Goal: Transaction & Acquisition: Purchase product/service

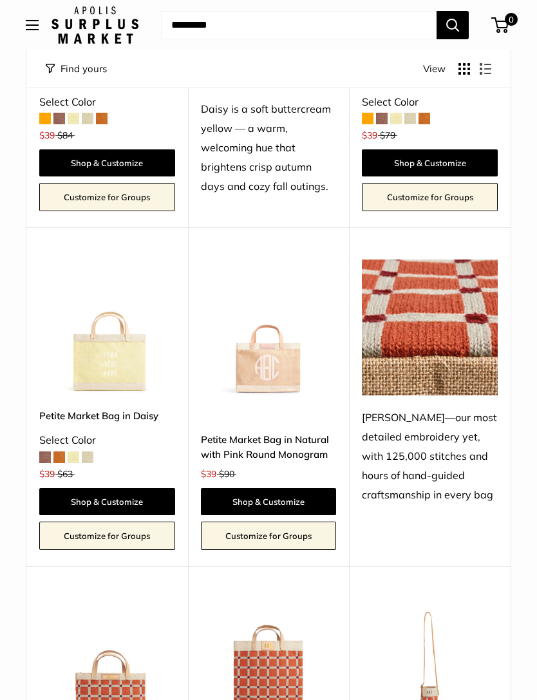
scroll to position [2069, 0]
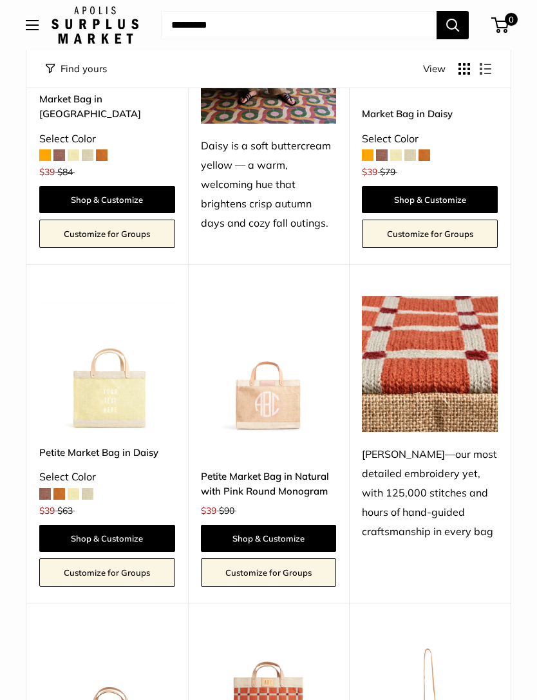
click at [282, 365] on img at bounding box center [269, 364] width 136 height 136
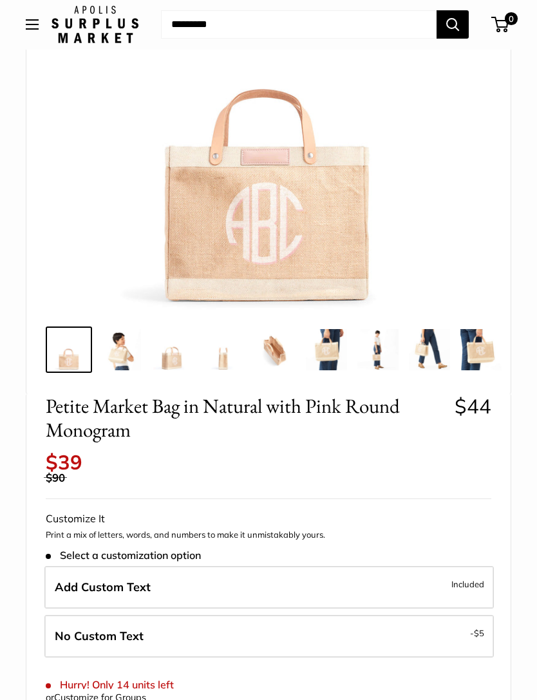
scroll to position [233, 0]
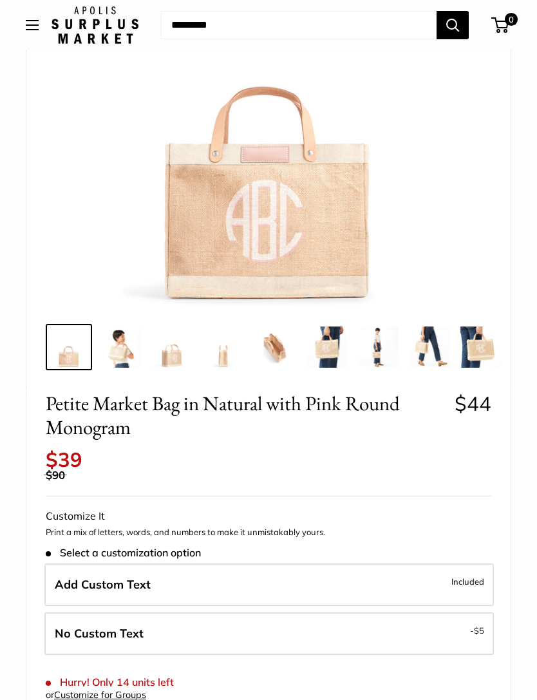
click at [450, 569] on label "Add Custom Text Included" at bounding box center [269, 585] width 450 height 43
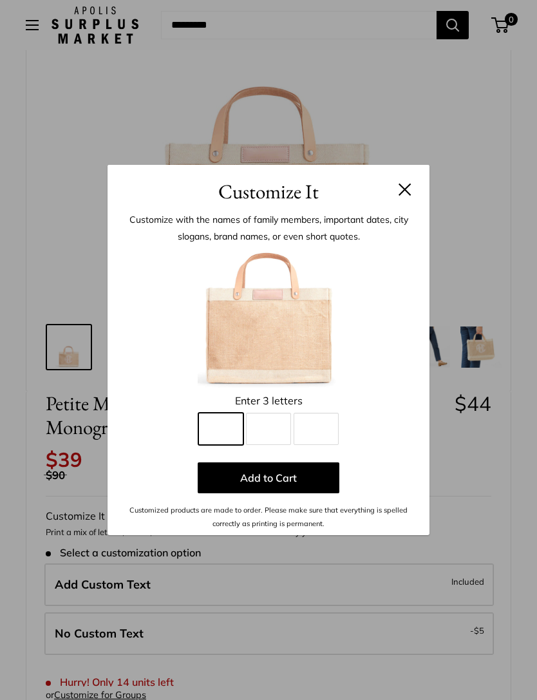
click at [220, 445] on input "Line 1" at bounding box center [220, 429] width 45 height 32
type input "*"
click at [275, 445] on input "Line 2" at bounding box center [268, 429] width 45 height 32
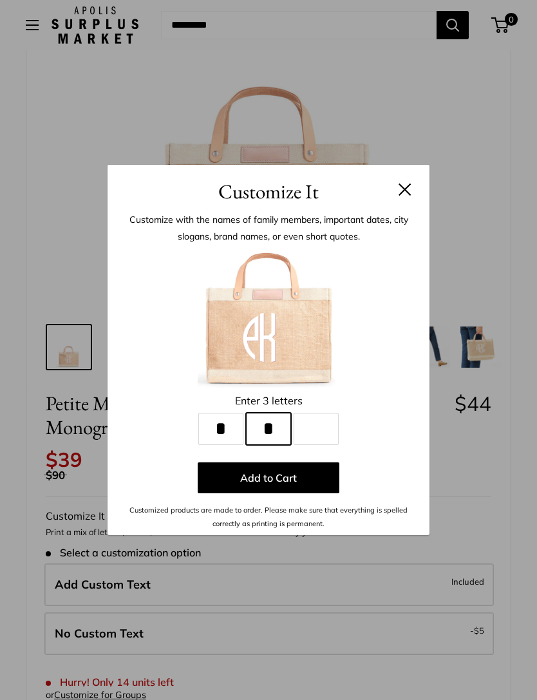
type input "*"
click at [313, 445] on input "Line 3" at bounding box center [316, 429] width 45 height 32
type input "*"
click at [283, 493] on button "Add to Cart" at bounding box center [269, 477] width 142 height 31
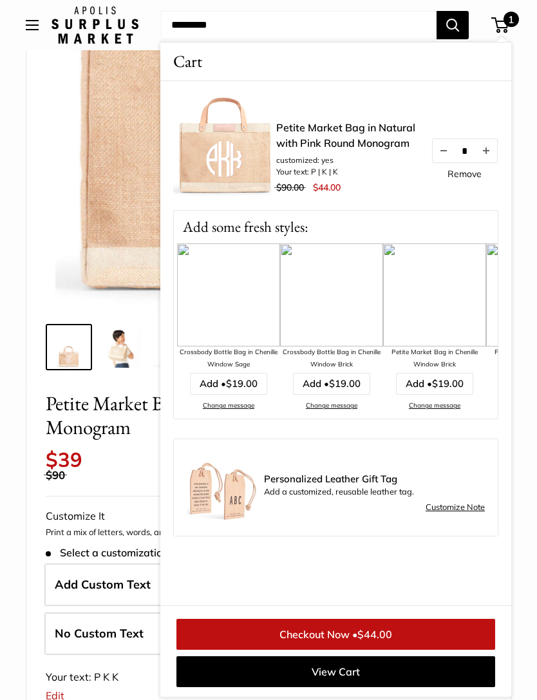
click at [107, 475] on div "Petite Market Bag in Natural with Pink Round Monogram $44 Rated 4.9 out of 5 22…" at bounding box center [268, 687] width 484 height 590
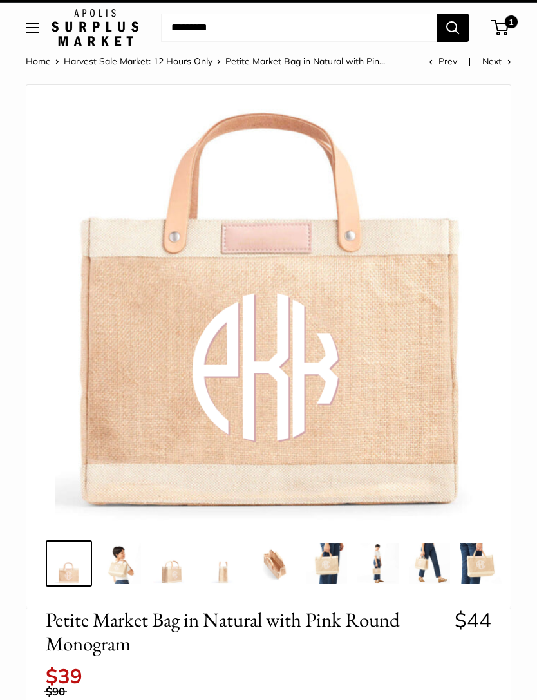
scroll to position [0, 0]
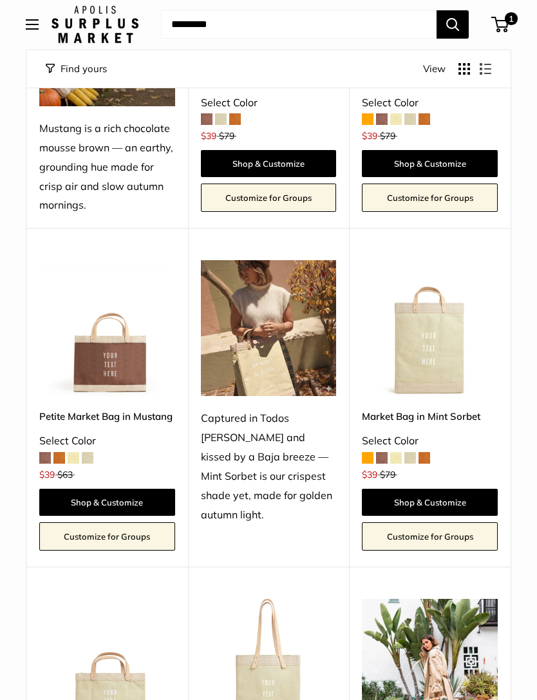
scroll to position [376, 0]
click at [105, 365] on img at bounding box center [107, 328] width 136 height 136
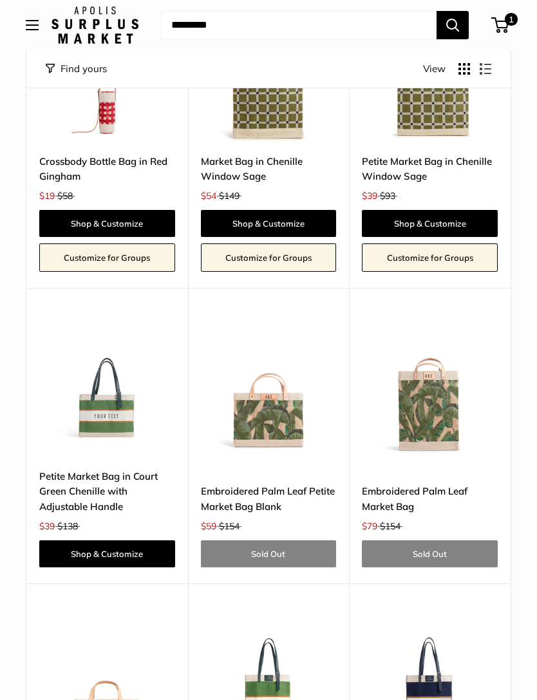
scroll to position [3013, 0]
click at [108, 369] on img at bounding box center [107, 389] width 136 height 136
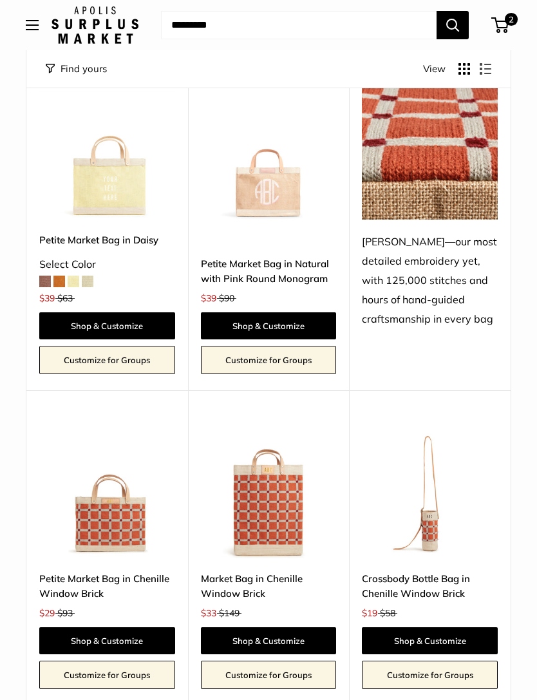
scroll to position [2281, 0]
click at [441, 480] on img at bounding box center [430, 491] width 136 height 136
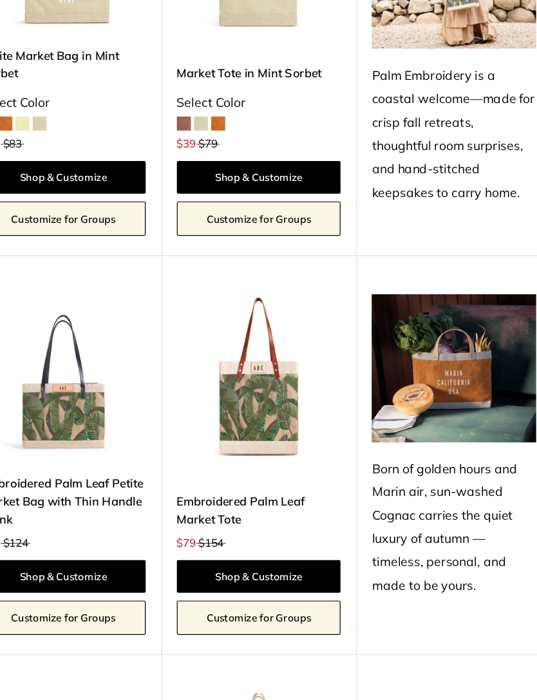
scroll to position [997, 0]
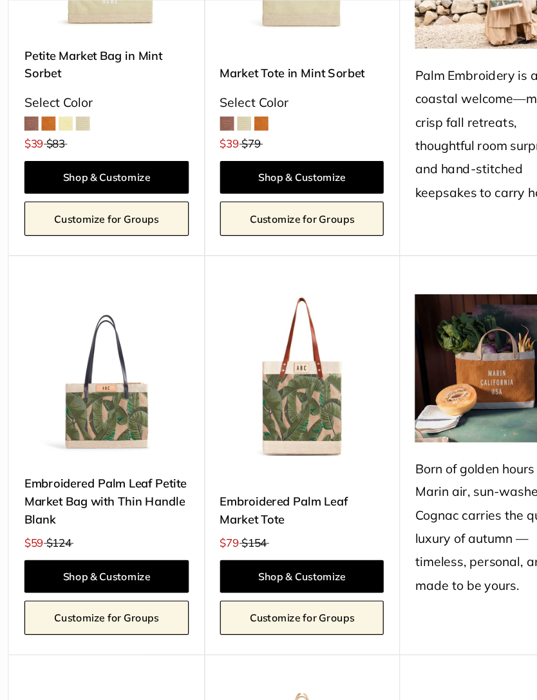
click at [120, 480] on link "Embroidered Palm Leaf Petite Market Bag with Thin Handle Blank" at bounding box center [107, 502] width 136 height 45
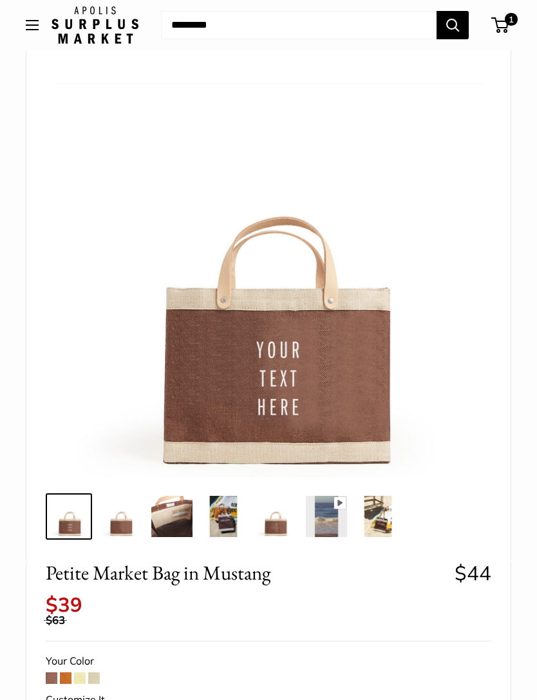
scroll to position [109, 0]
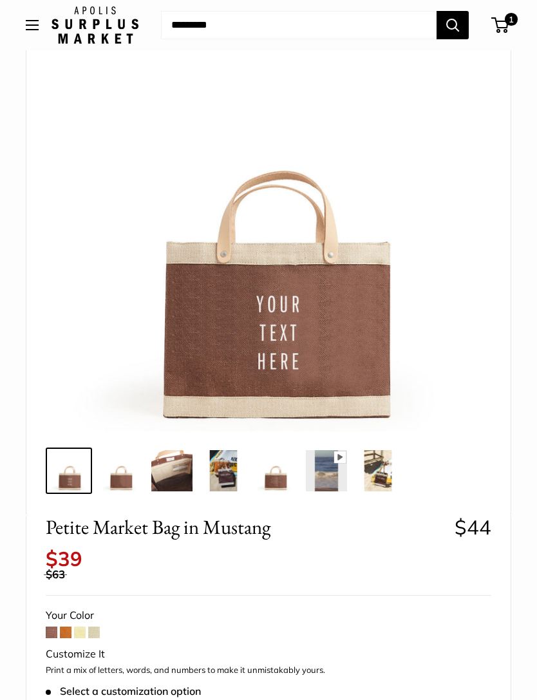
click at [117, 473] on img at bounding box center [120, 470] width 41 height 41
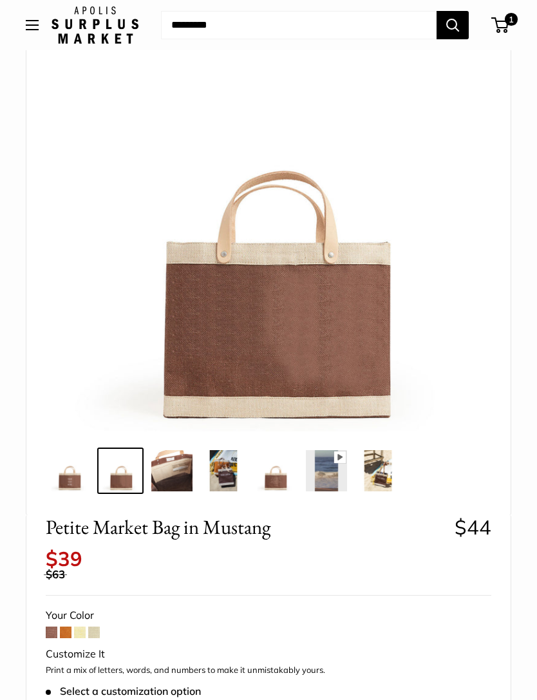
click at [175, 479] on img at bounding box center [171, 470] width 41 height 41
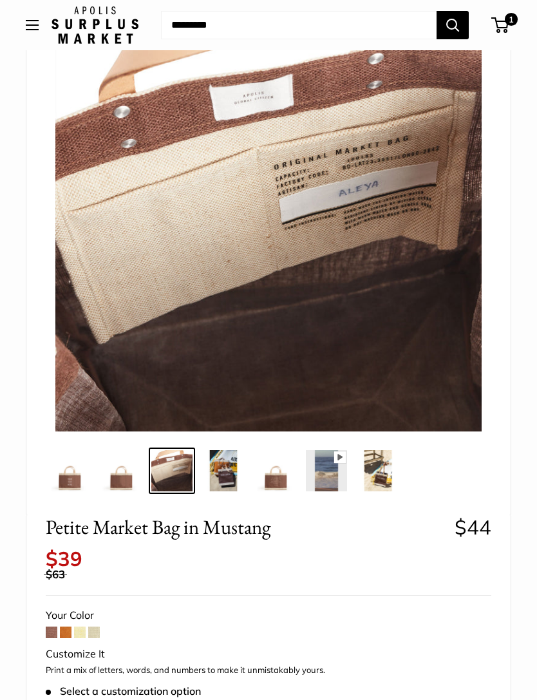
click at [222, 474] on img at bounding box center [223, 470] width 41 height 41
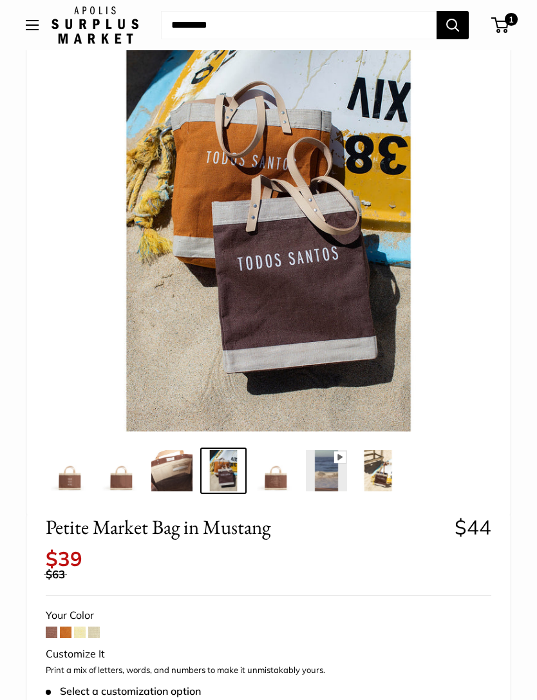
click at [274, 475] on img at bounding box center [274, 470] width 41 height 41
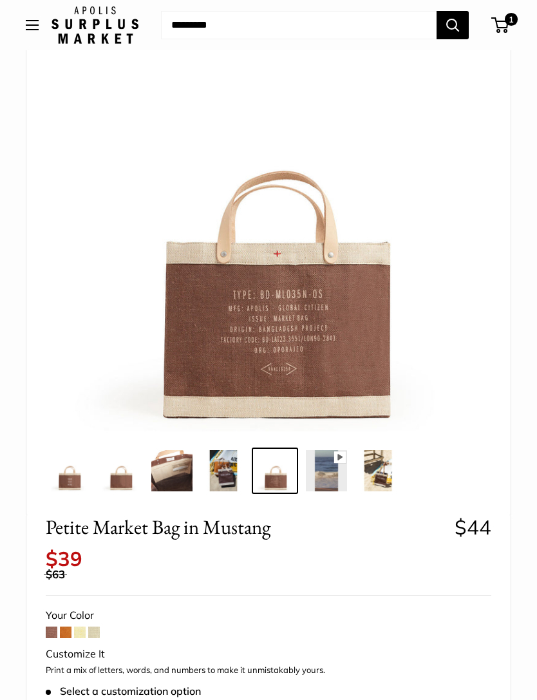
click at [332, 473] on img at bounding box center [326, 470] width 41 height 41
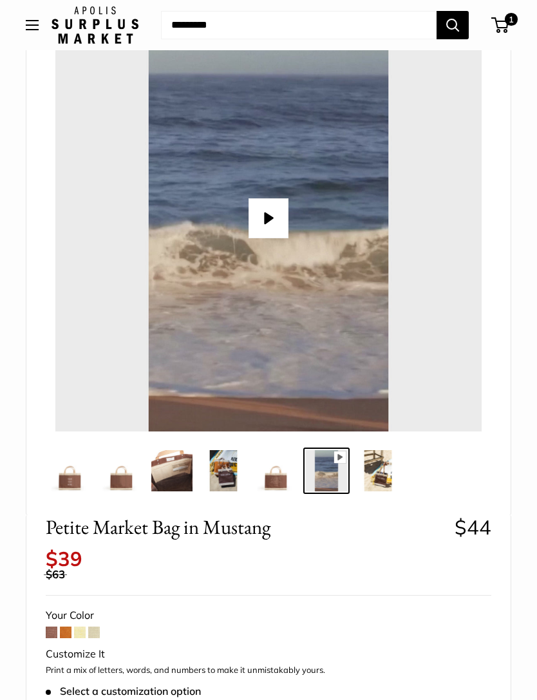
click at [383, 470] on img at bounding box center [377, 470] width 41 height 41
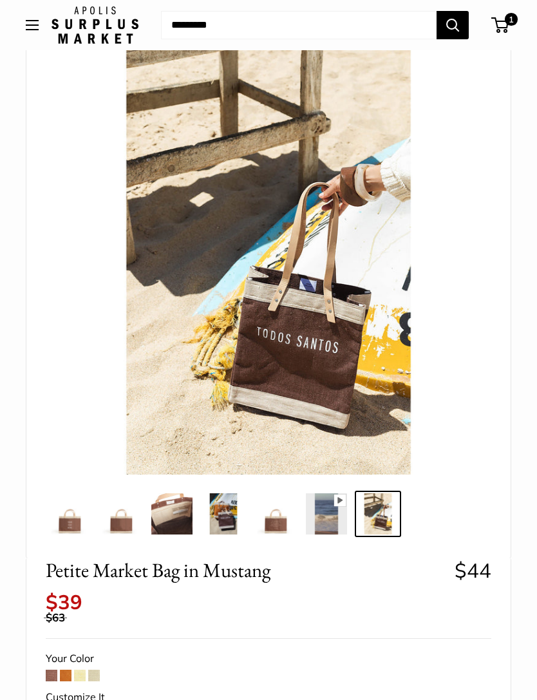
scroll to position [0, 0]
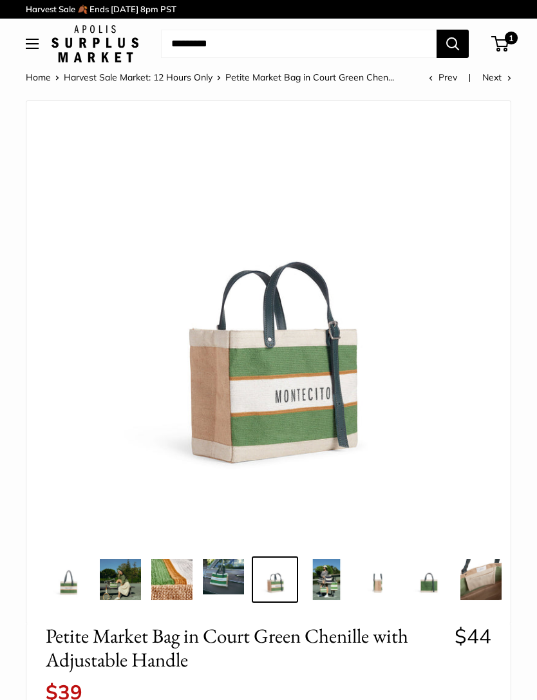
click at [79, 586] on img at bounding box center [68, 579] width 41 height 41
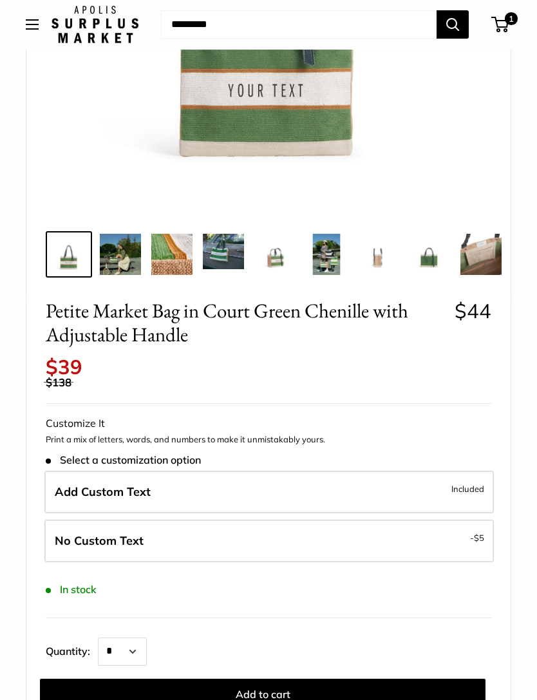
scroll to position [364, 0]
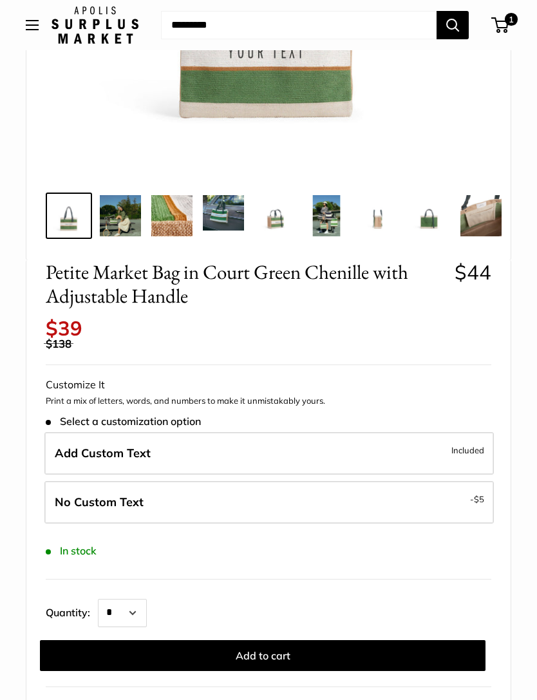
click at [81, 446] on span "Add Custom Text" at bounding box center [103, 453] width 96 height 15
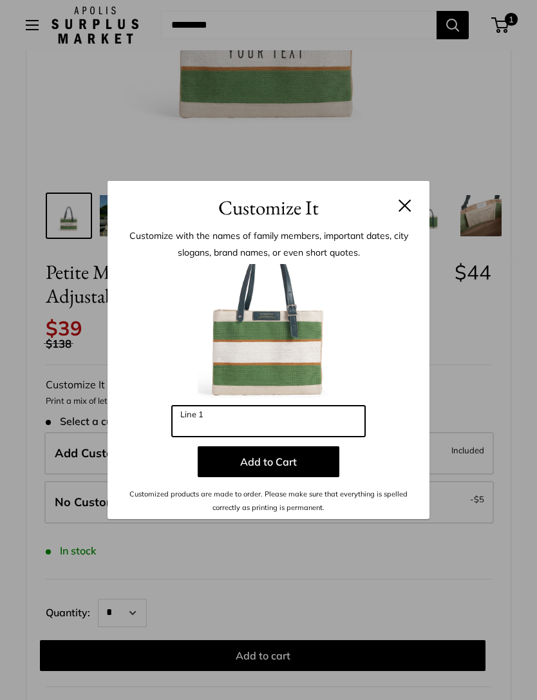
click at [342, 437] on input "Line 1" at bounding box center [268, 421] width 193 height 31
type input "*"
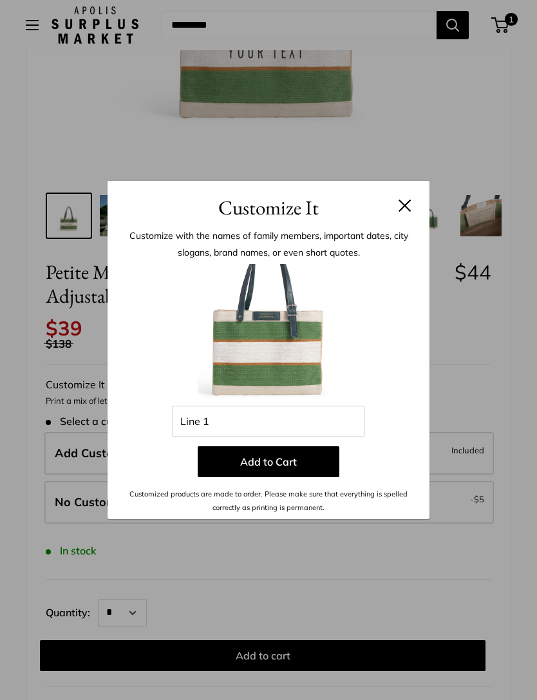
click at [492, 433] on div "Customize It Customize with the names of family members, important dates, city …" at bounding box center [268, 350] width 537 height 700
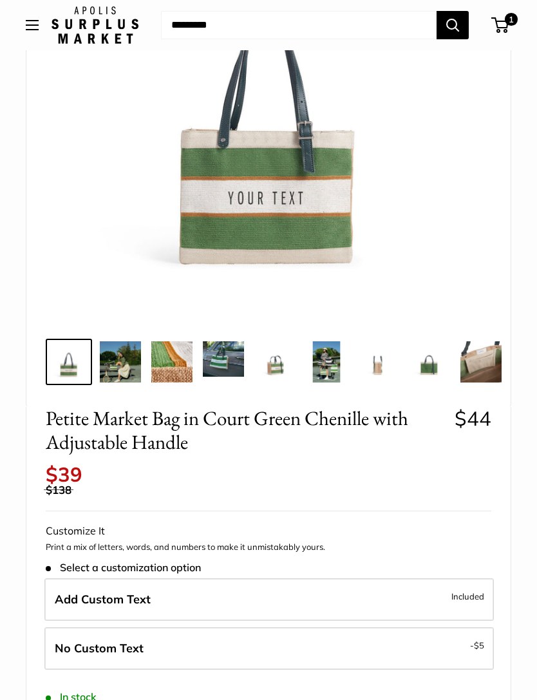
scroll to position [208, 0]
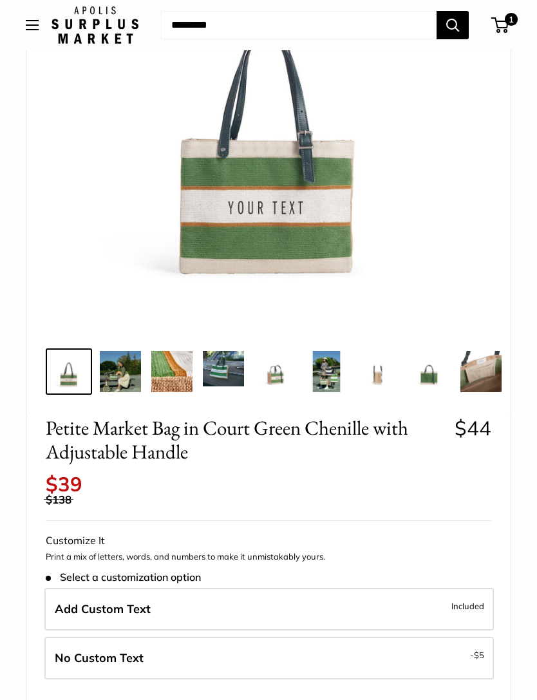
click at [114, 373] on img at bounding box center [120, 371] width 41 height 41
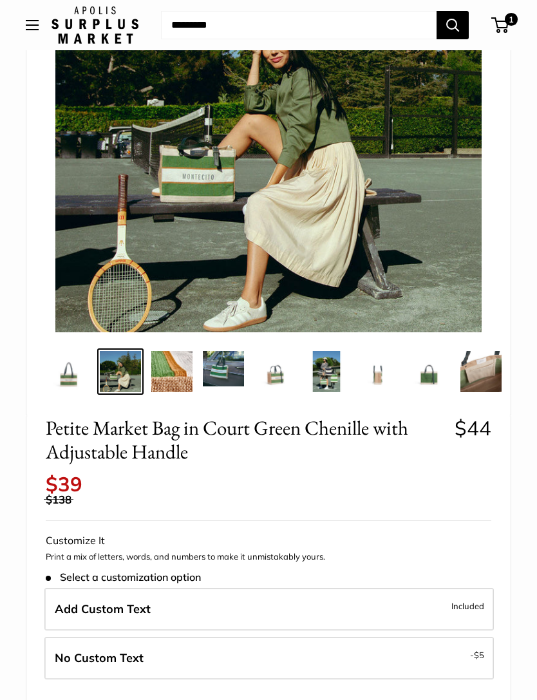
click at [376, 602] on label "Add Custom Text Included" at bounding box center [269, 609] width 450 height 43
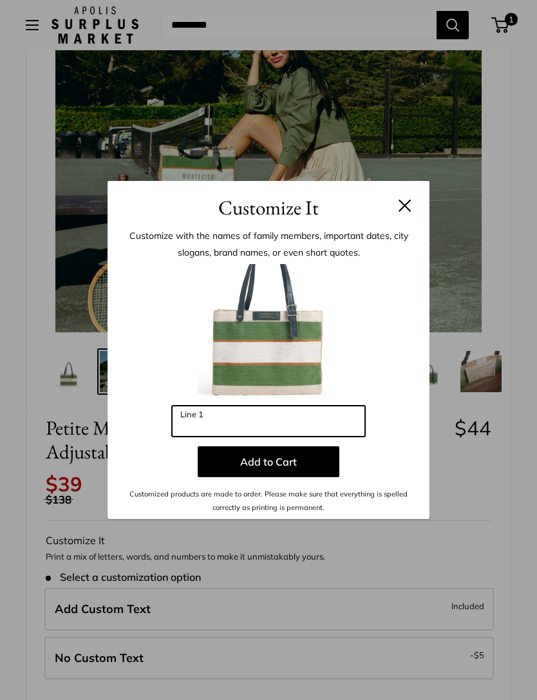
click at [332, 437] on input "Line 1" at bounding box center [268, 421] width 193 height 31
type input "*********"
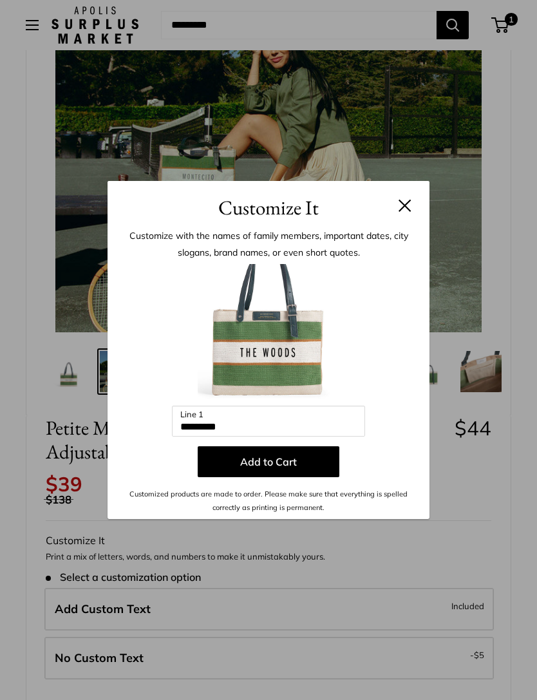
click at [281, 477] on button "Add to Cart" at bounding box center [269, 461] width 142 height 31
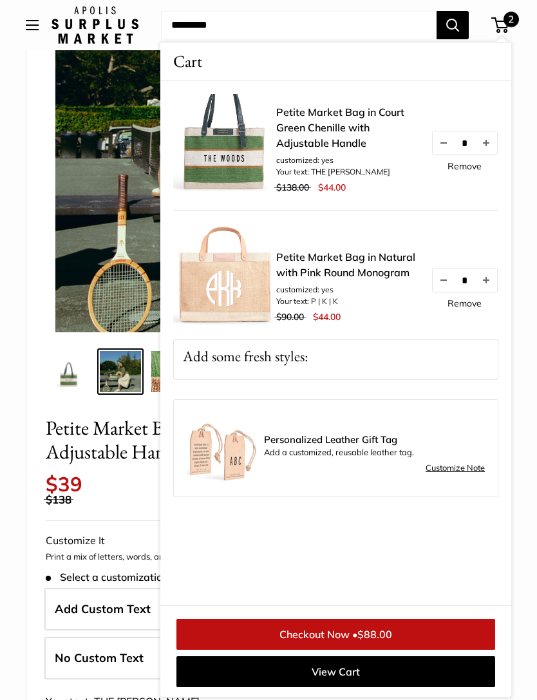
click at [82, 491] on th "$39 $138 /" at bounding box center [64, 489] width 37 height 31
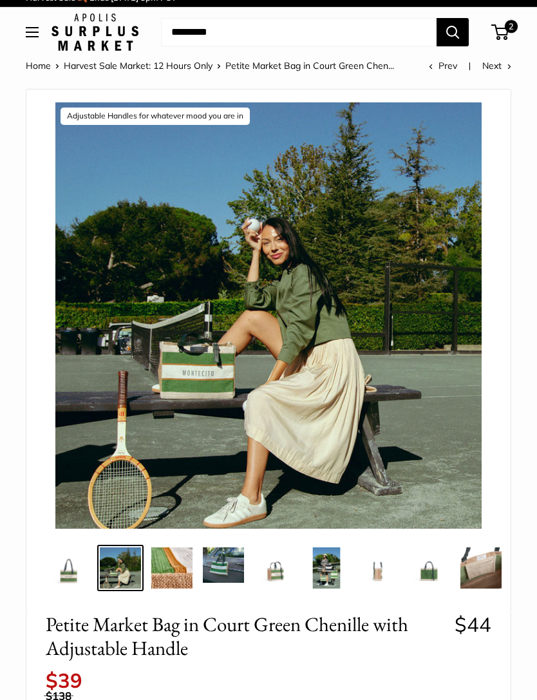
scroll to position [0, 0]
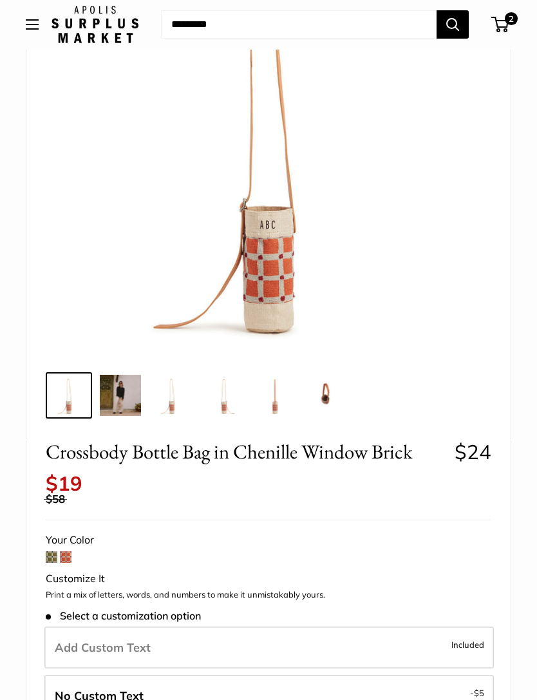
scroll to position [184, 0]
click at [71, 551] on span at bounding box center [66, 557] width 12 height 12
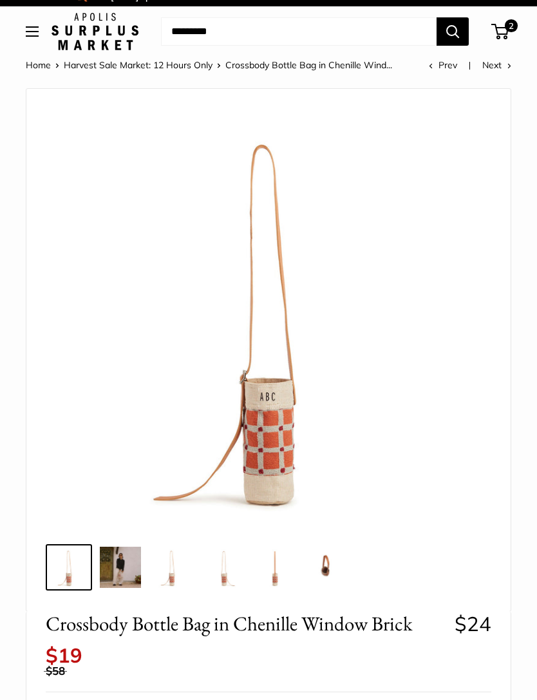
scroll to position [0, 0]
